Goal: Information Seeking & Learning: Learn about a topic

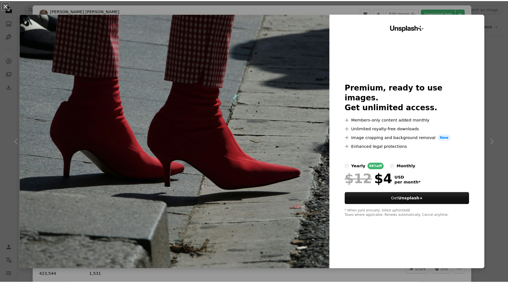
scroll to position [2213, 0]
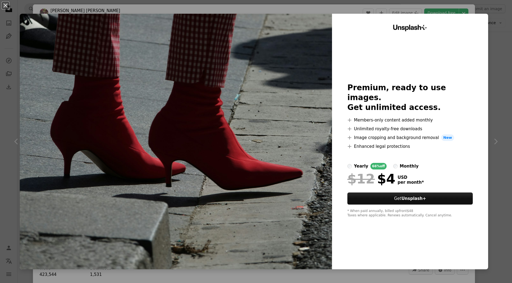
click at [258, 83] on img at bounding box center [176, 142] width 312 height 256
click at [6, 6] on button "An X shape" at bounding box center [5, 5] width 7 height 7
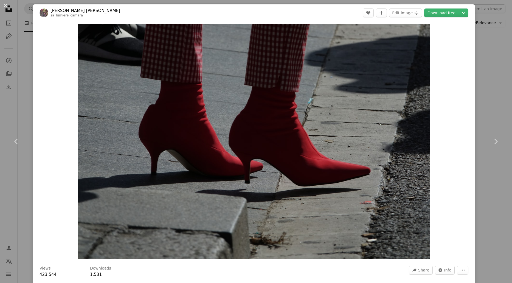
click at [16, 26] on div "An X shape Chevron left Chevron right [PERSON_NAME] [PERSON_NAME] sa_lumiere_ca…" at bounding box center [256, 141] width 512 height 283
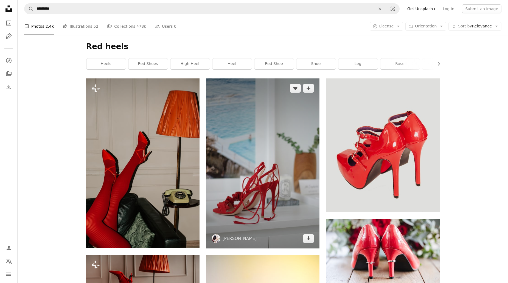
click at [274, 146] on img at bounding box center [262, 164] width 113 height 170
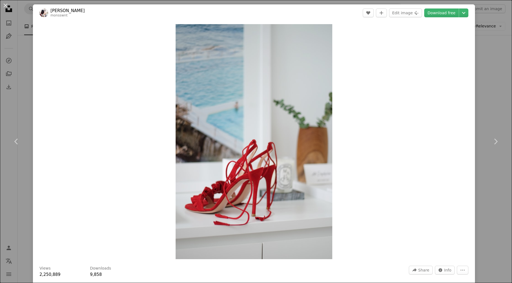
click at [482, 12] on div "An X shape Chevron left Chevron right [PERSON_NAME] monsswnt A heart A plus sig…" at bounding box center [256, 141] width 512 height 283
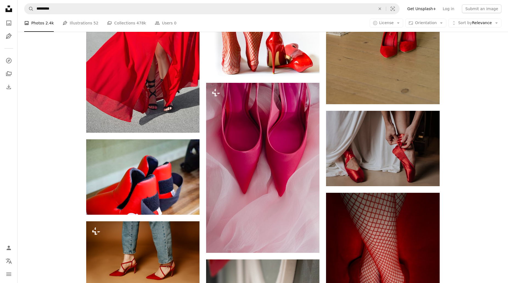
scroll to position [1961, 0]
